Goal: Task Accomplishment & Management: Complete application form

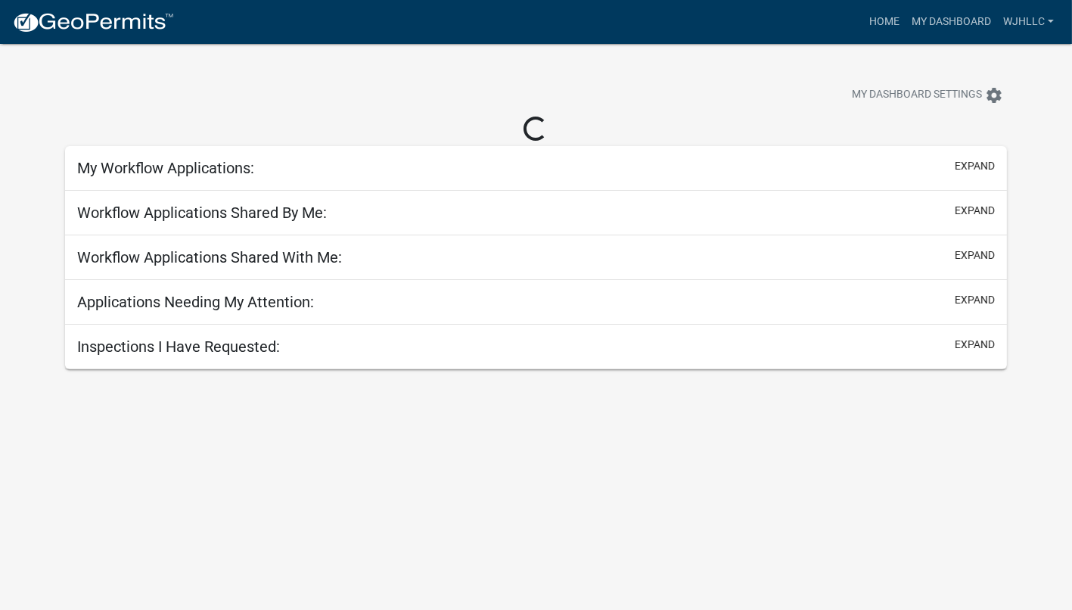
select select "3: 100"
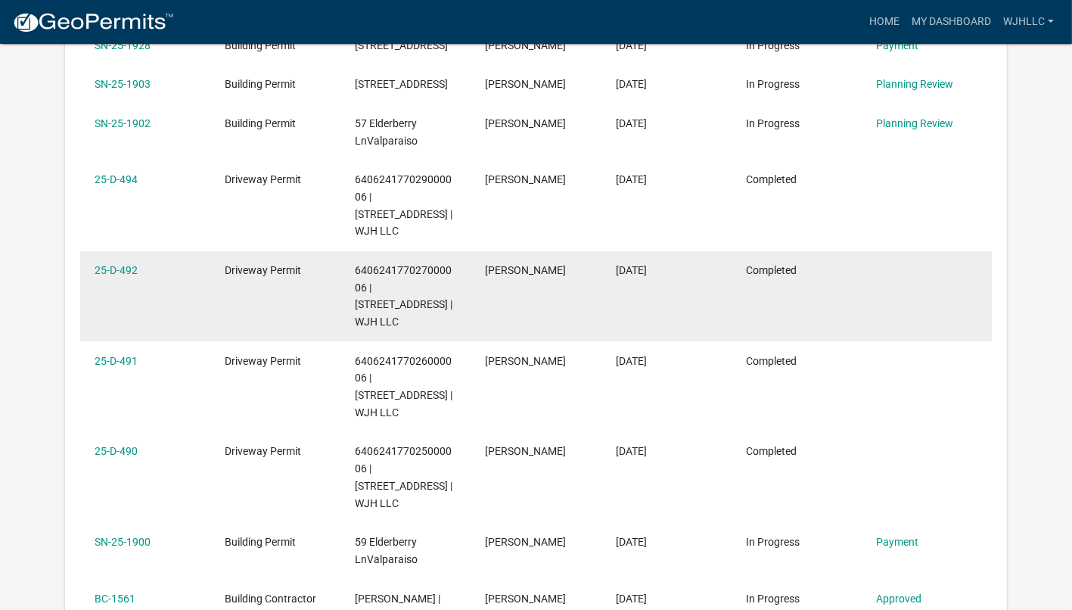
scroll to position [504, 0]
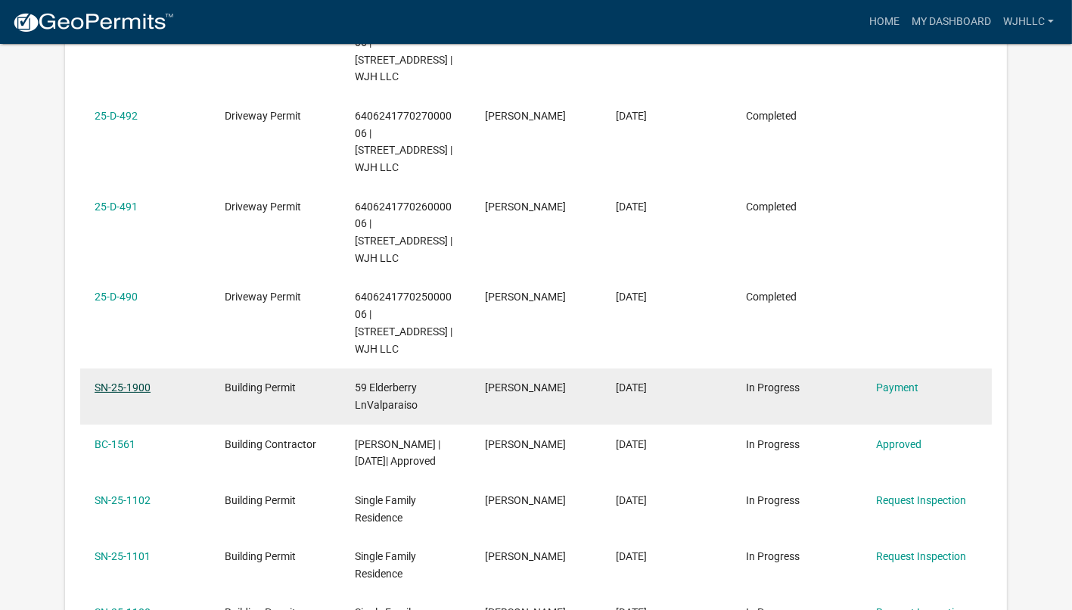
click at [101, 381] on link "SN-25-1900" at bounding box center [123, 387] width 56 height 12
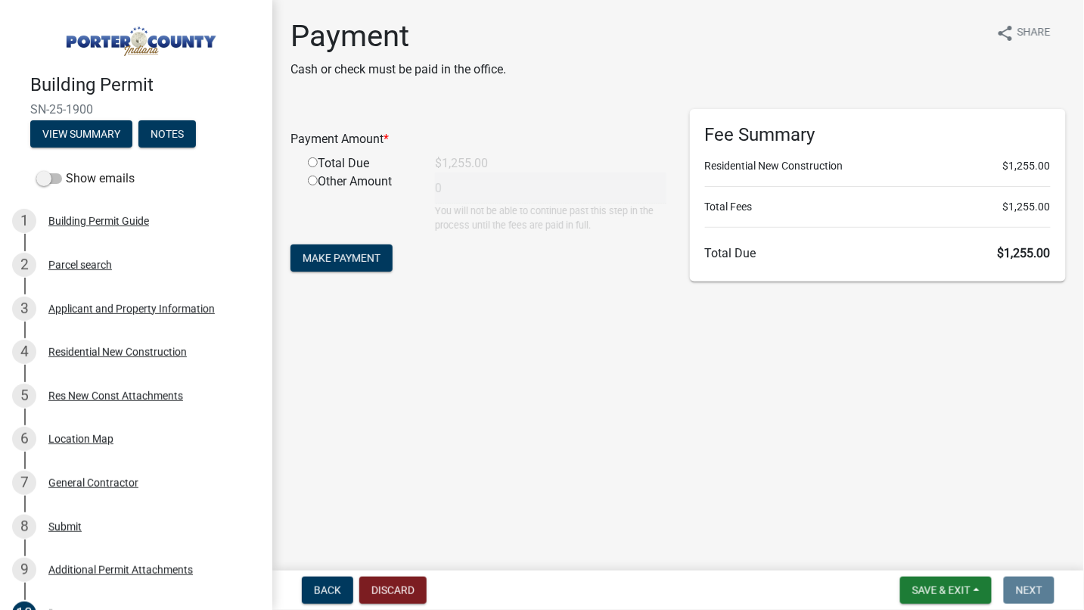
click at [309, 161] on input "radio" at bounding box center [313, 162] width 10 height 10
radio input "true"
type input "1255"
click at [331, 259] on span "Make Payment" at bounding box center [341, 258] width 78 height 12
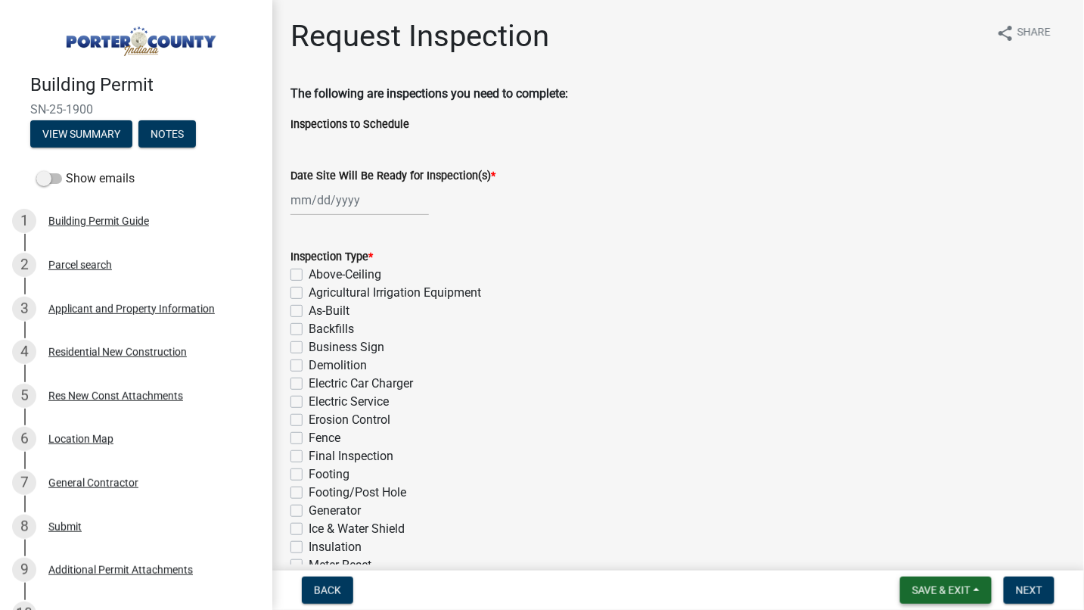
click at [981, 590] on button "Save & Exit" at bounding box center [946, 589] width 92 height 27
click at [943, 555] on button "Save & Exit" at bounding box center [931, 550] width 121 height 36
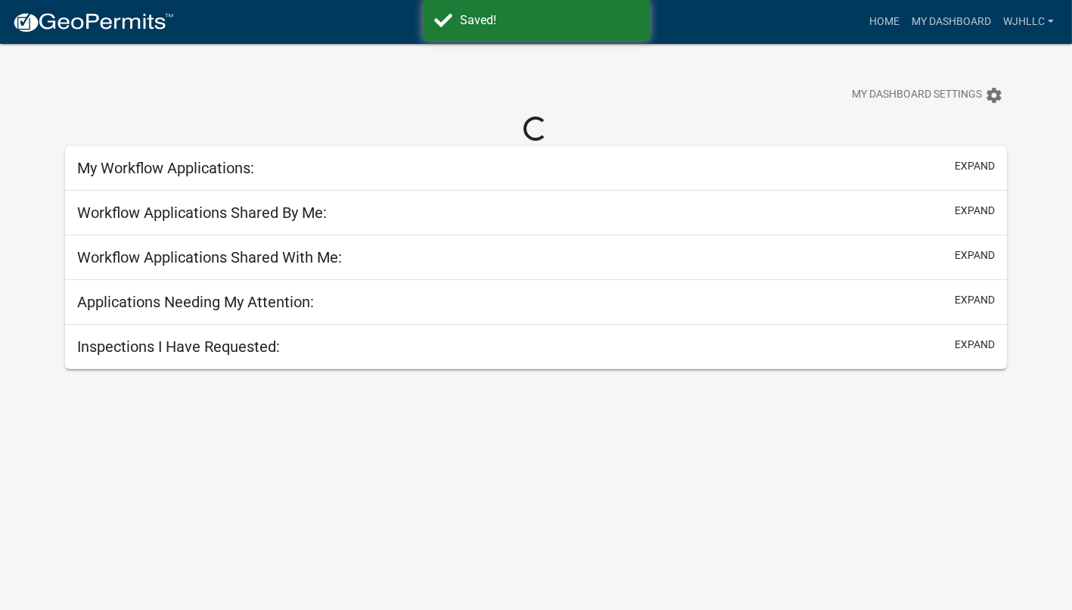
select select "3: 100"
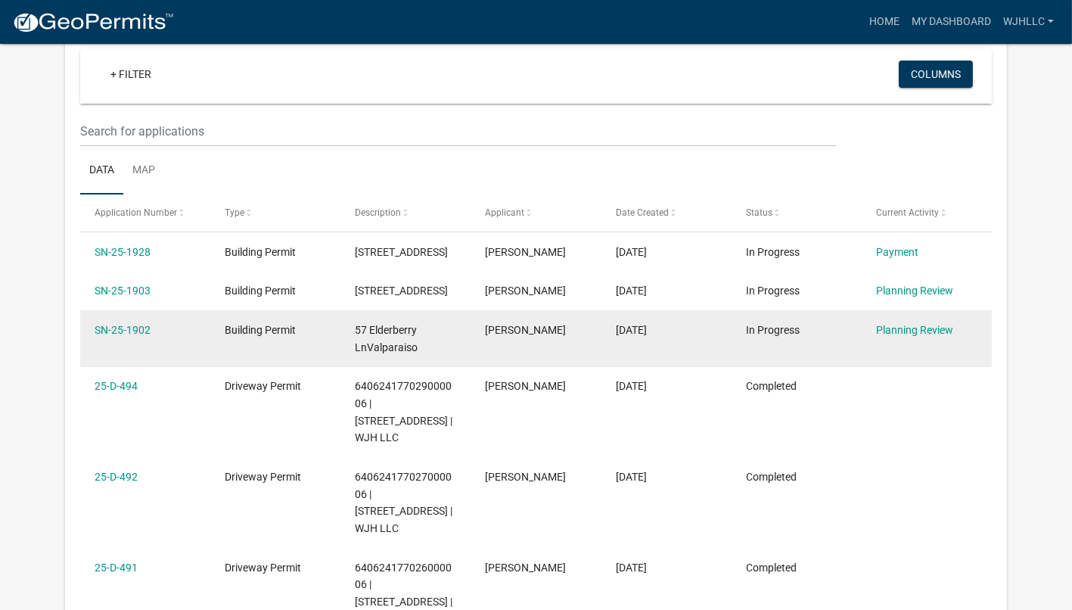
scroll to position [168, 0]
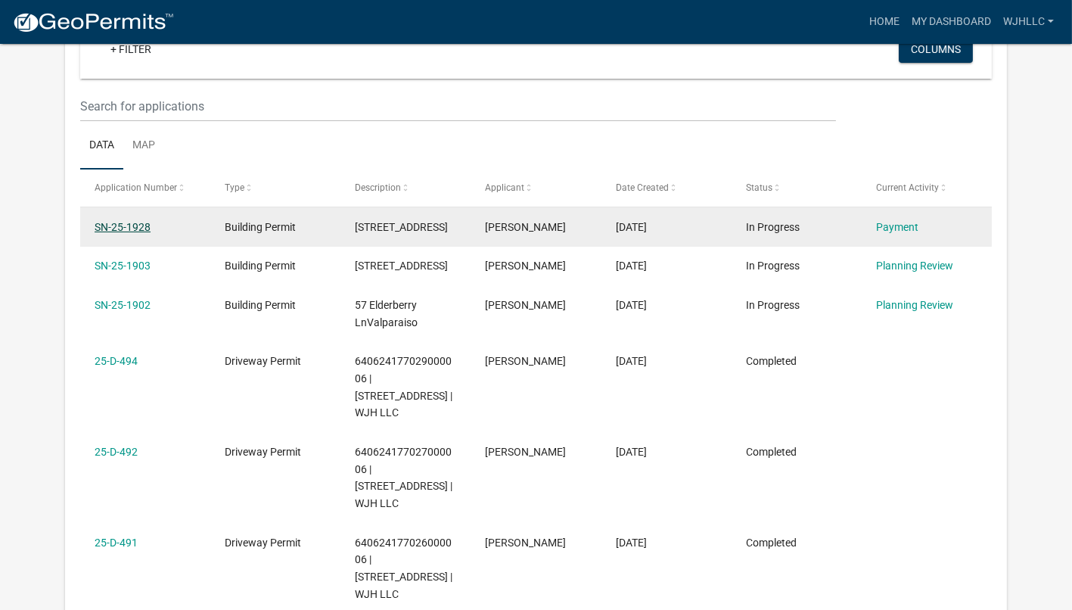
click at [129, 224] on link "SN-25-1928" at bounding box center [123, 227] width 56 height 12
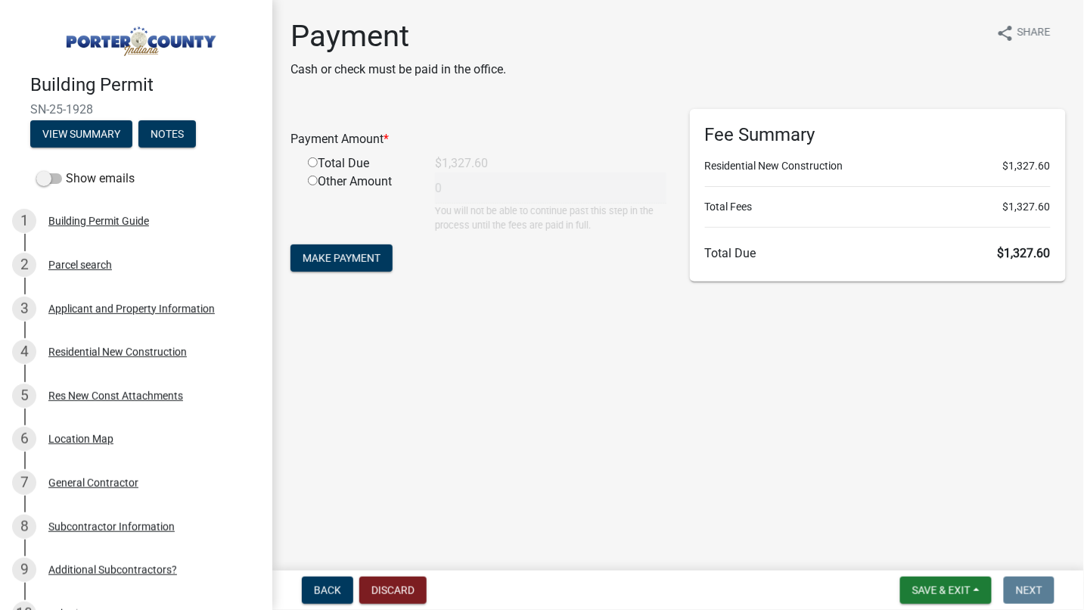
click at [314, 162] on input "radio" at bounding box center [313, 162] width 10 height 10
radio input "true"
type input "1327.6"
click at [340, 261] on span "Make Payment" at bounding box center [341, 258] width 78 height 12
